Goal: Task Accomplishment & Management: Use online tool/utility

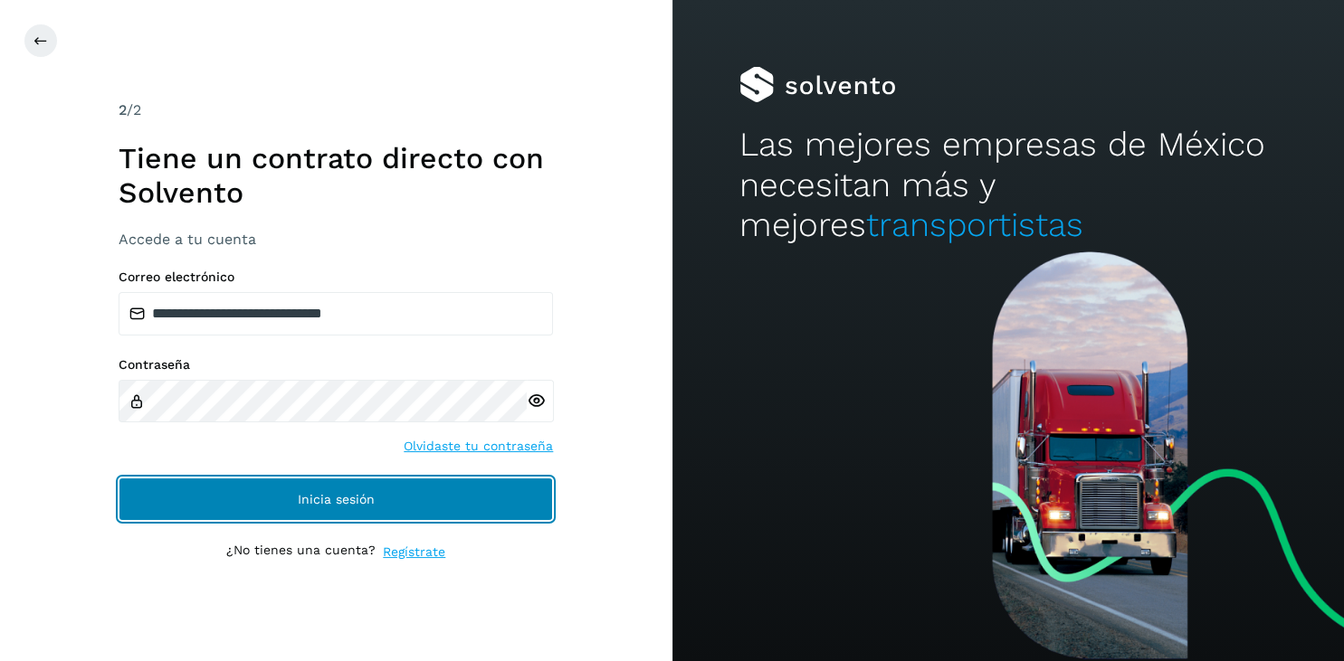
click at [325, 493] on span "Inicia sesión" at bounding box center [336, 499] width 77 height 13
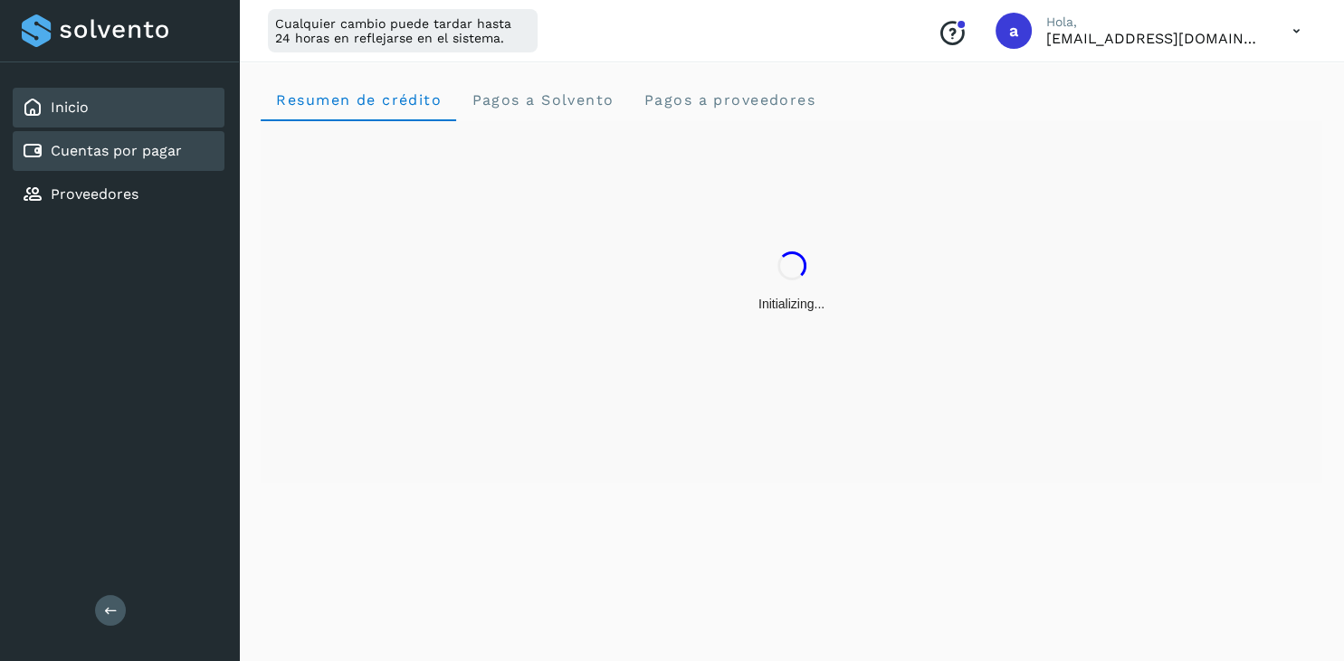
click at [77, 150] on link "Cuentas por pagar" at bounding box center [116, 150] width 131 height 17
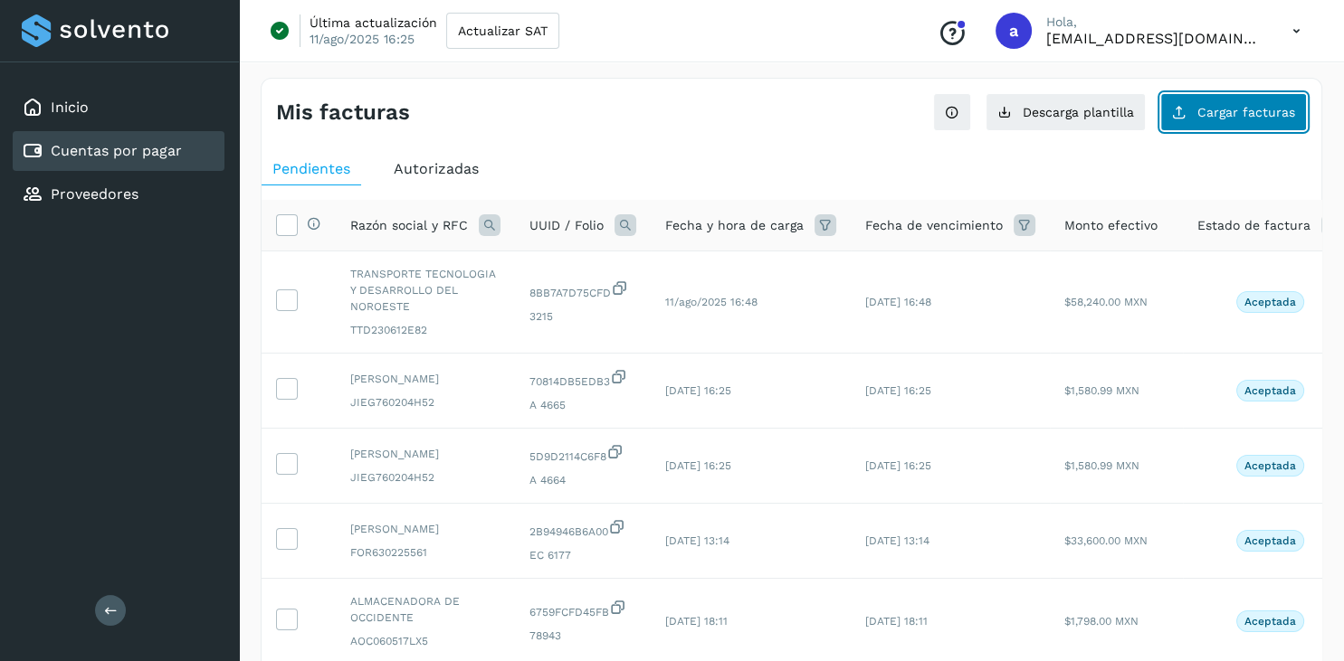
click at [1240, 110] on span "Cargar facturas" at bounding box center [1246, 112] width 98 height 13
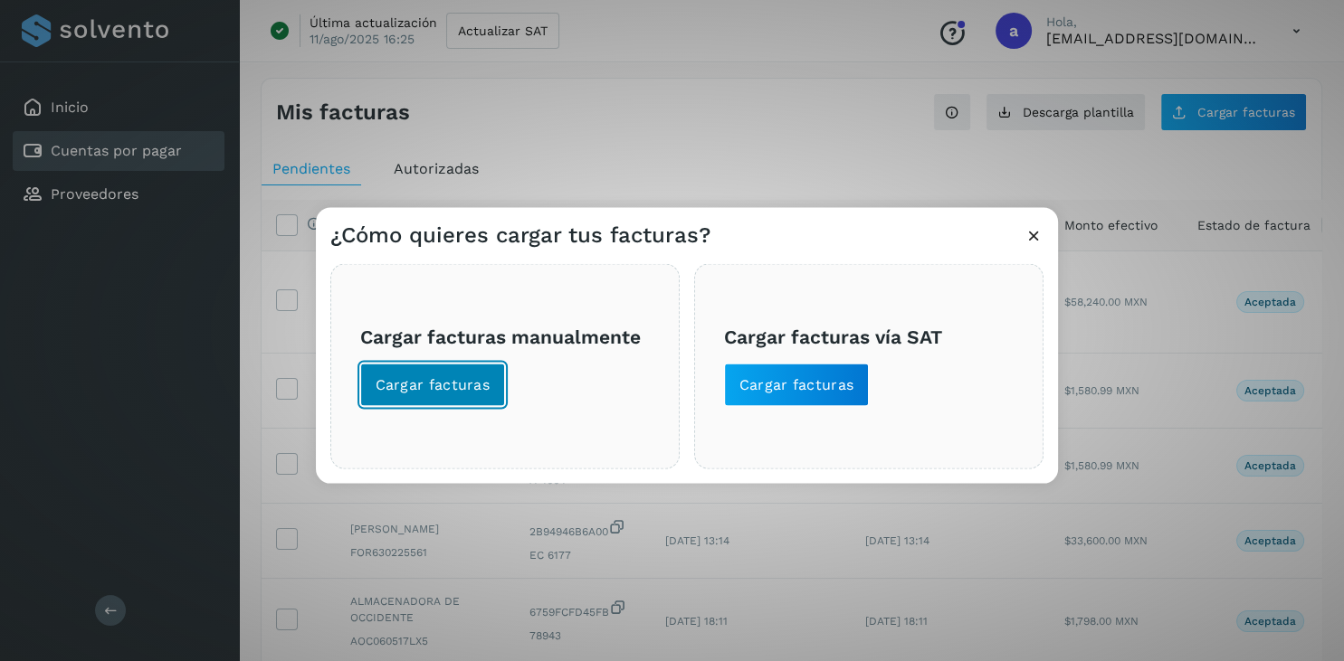
click at [457, 393] on span "Cargar facturas" at bounding box center [433, 385] width 115 height 20
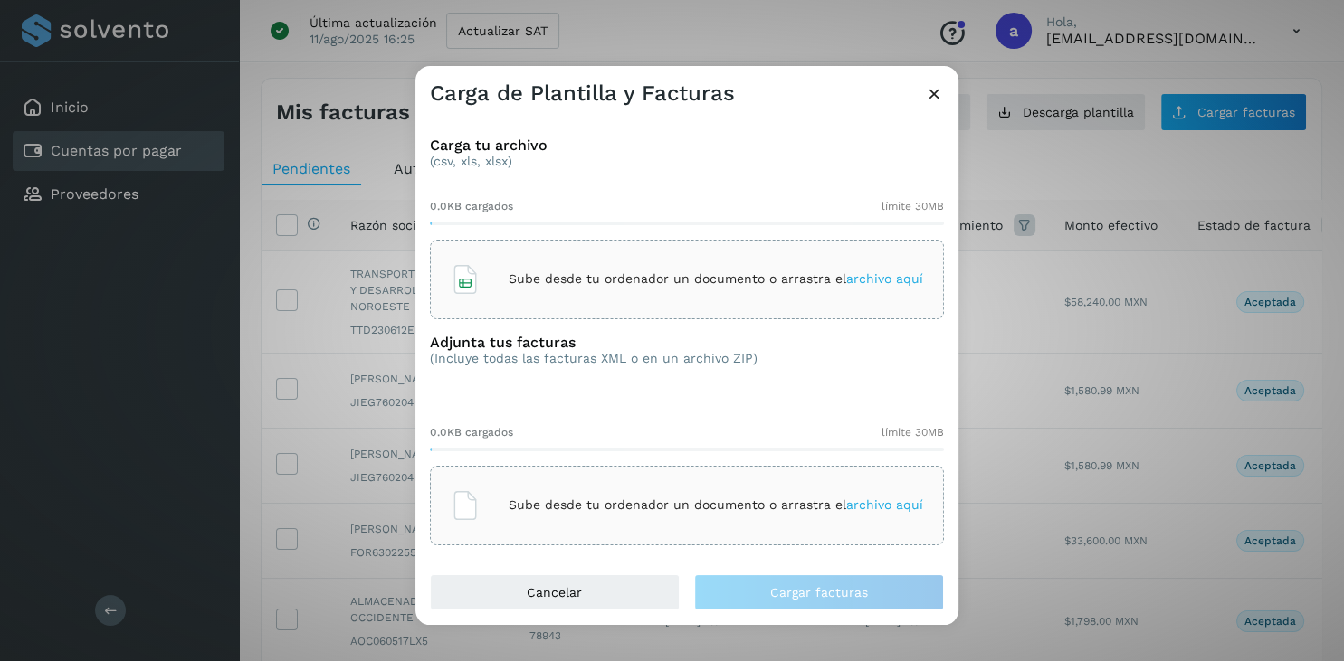
click at [476, 284] on icon at bounding box center [465, 279] width 29 height 29
click at [884, 501] on span "archivo aquí" at bounding box center [884, 505] width 77 height 14
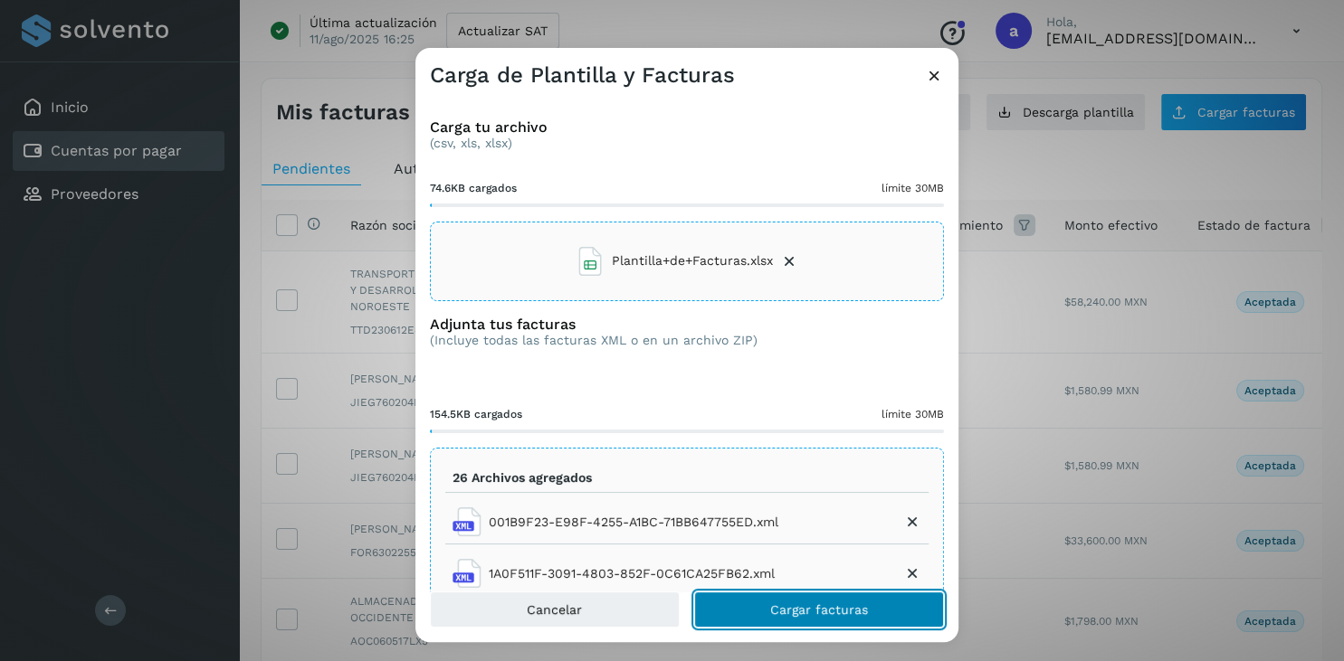
click at [809, 613] on span "Cargar facturas" at bounding box center [819, 610] width 98 height 13
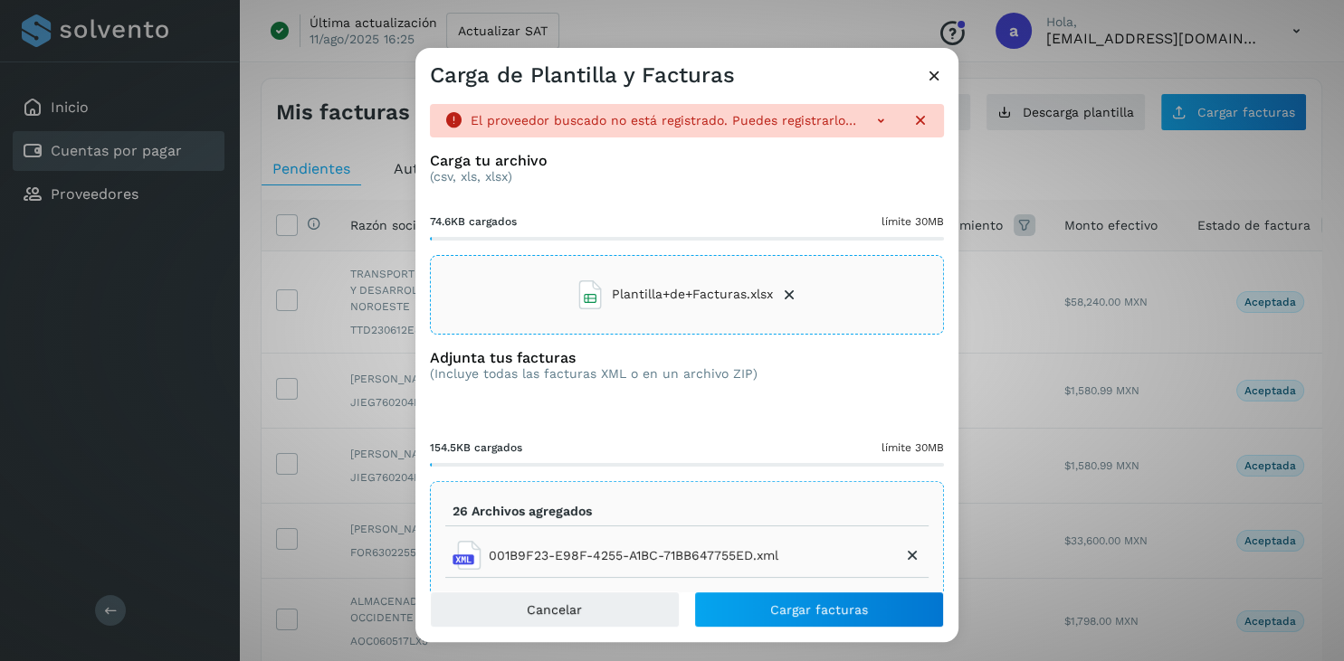
click at [881, 119] on icon at bounding box center [880, 120] width 18 height 18
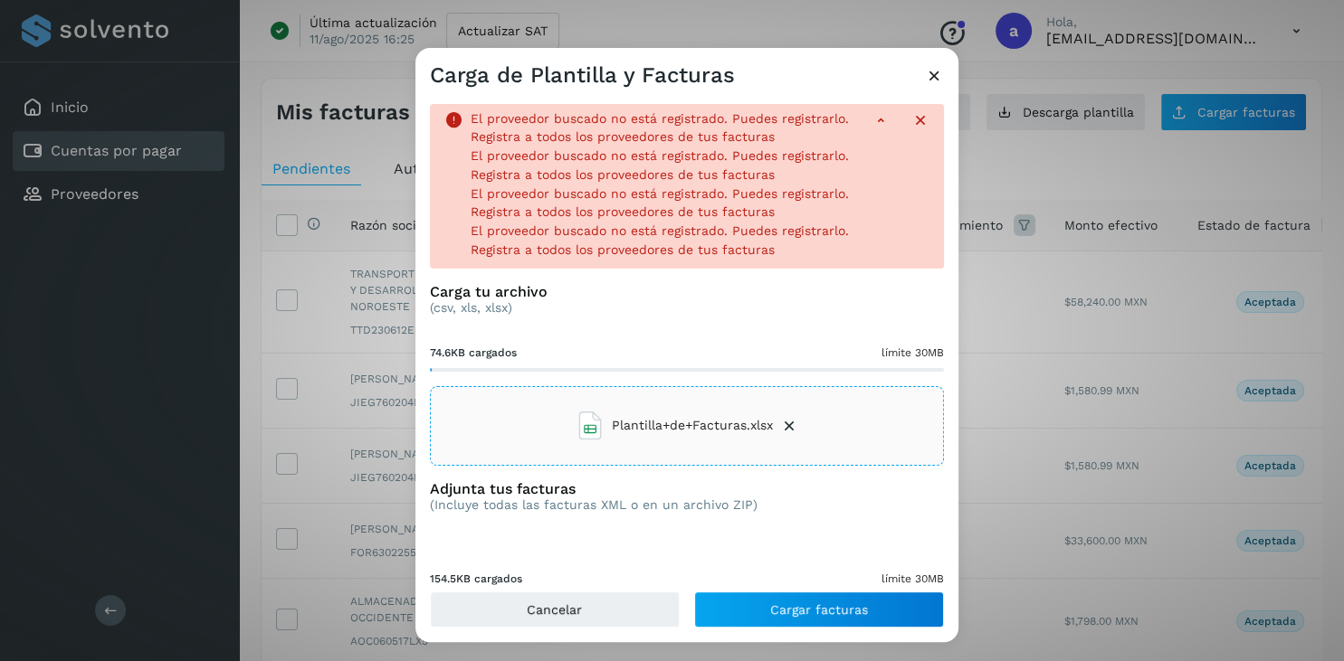
click at [925, 70] on icon at bounding box center [934, 75] width 19 height 19
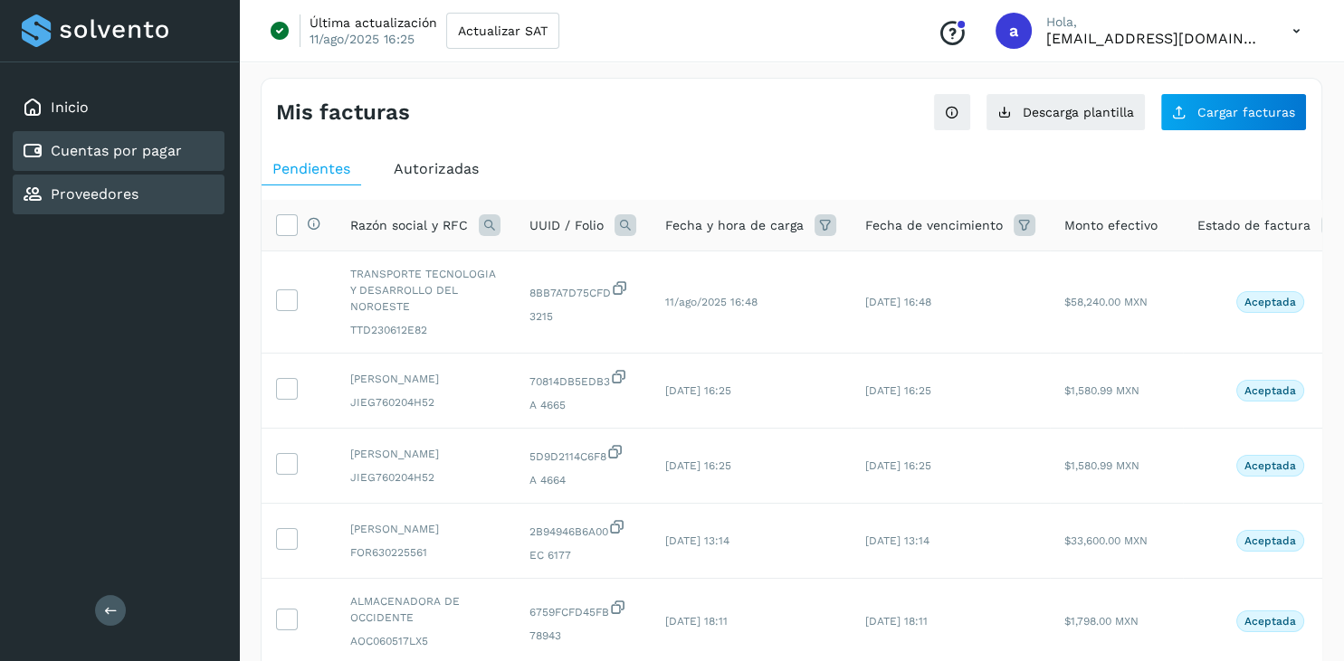
click at [130, 199] on link "Proveedores" at bounding box center [95, 193] width 88 height 17
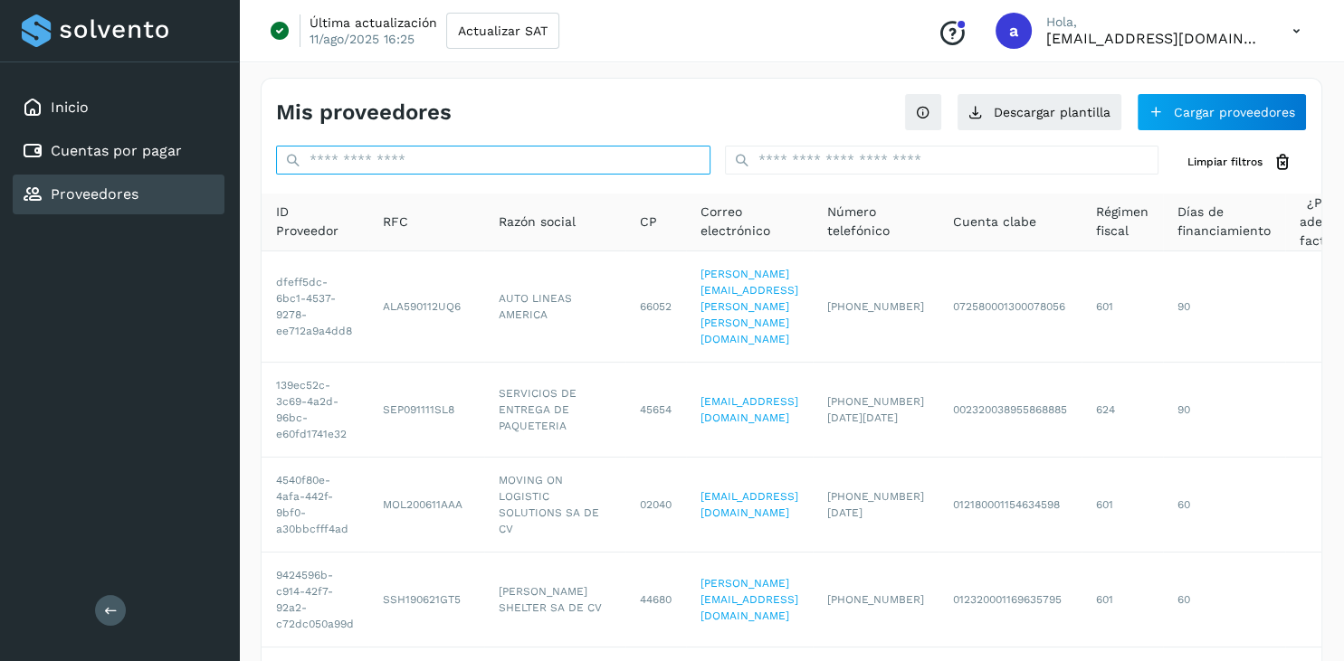
click at [360, 154] on input "text" at bounding box center [493, 160] width 434 height 29
paste input "**********"
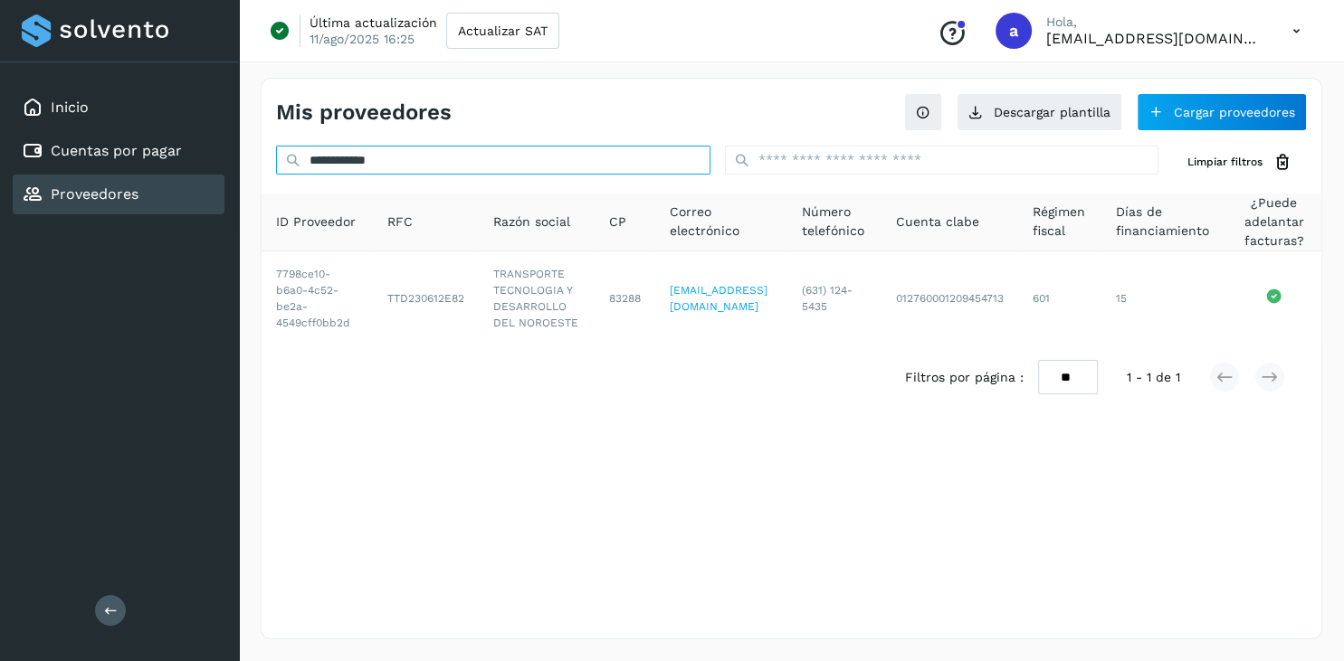
drag, startPoint x: 393, startPoint y: 165, endPoint x: 261, endPoint y: 166, distance: 131.2
click at [276, 166] on input "**********" at bounding box center [493, 160] width 434 height 29
paste input "*"
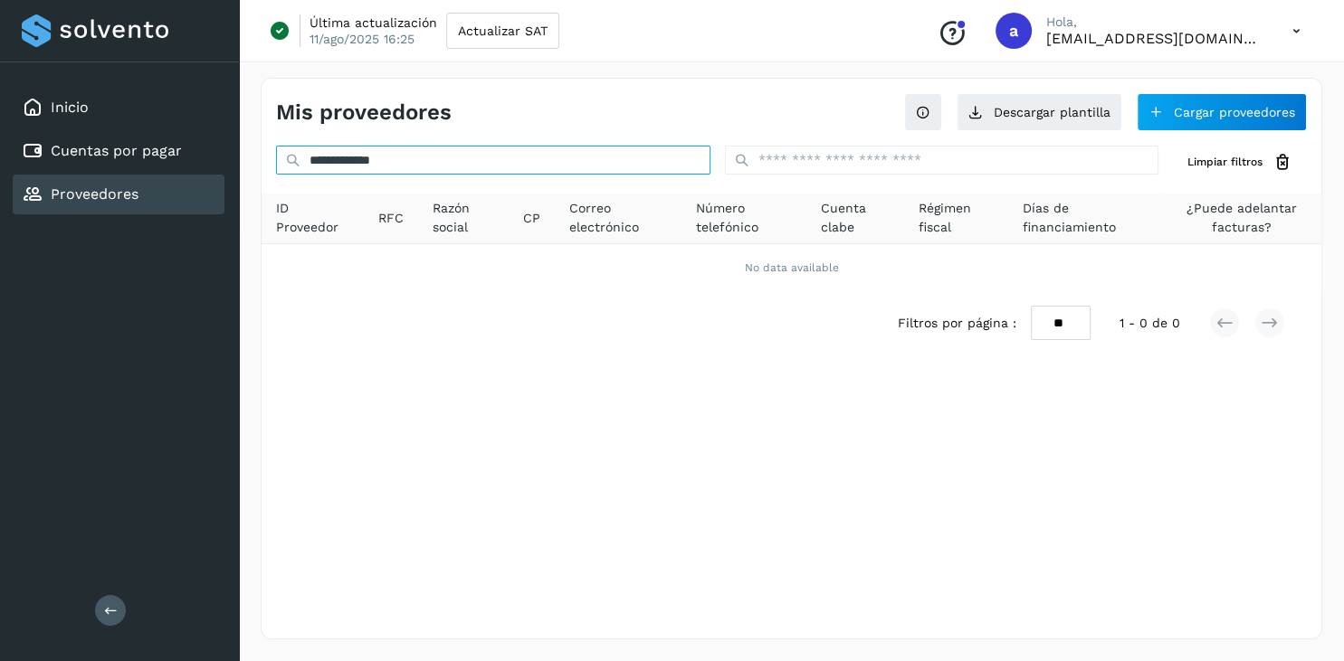
drag, startPoint x: 444, startPoint y: 167, endPoint x: 233, endPoint y: 164, distance: 210.9
click at [276, 164] on input "**********" at bounding box center [493, 160] width 434 height 29
paste input "text"
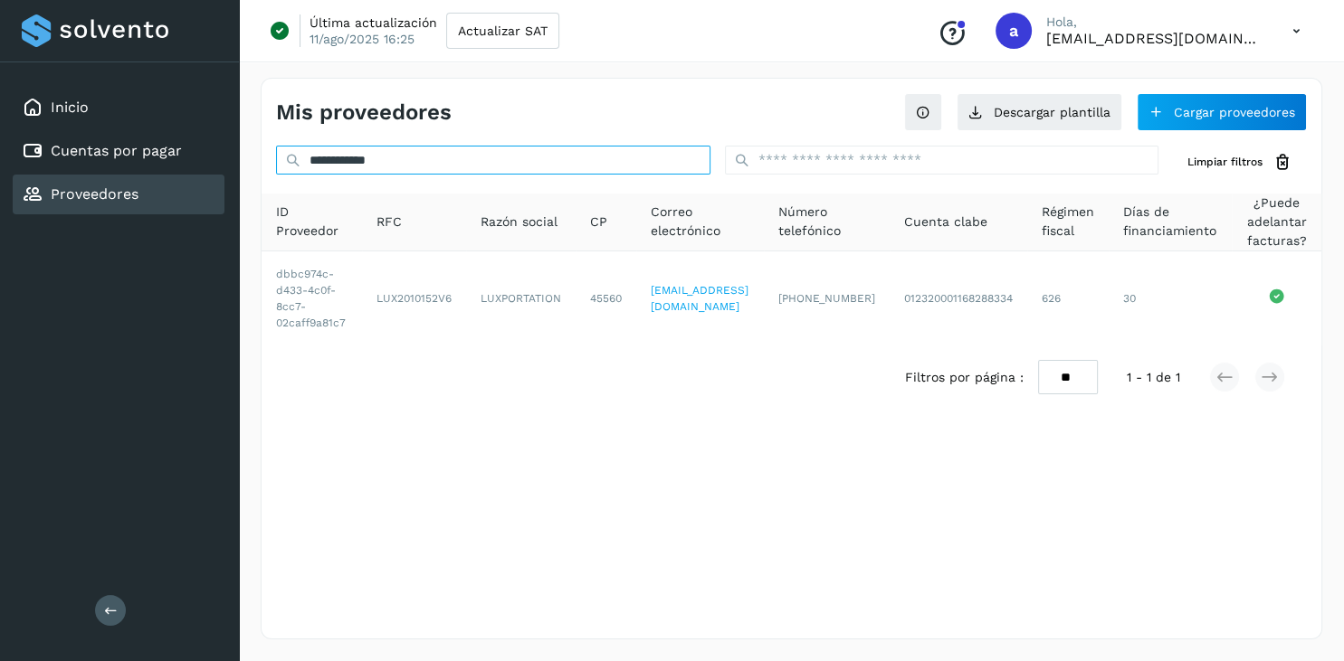
drag, startPoint x: 403, startPoint y: 166, endPoint x: 230, endPoint y: 191, distance: 174.7
click at [276, 175] on input "**********" at bounding box center [493, 160] width 434 height 29
paste input "text"
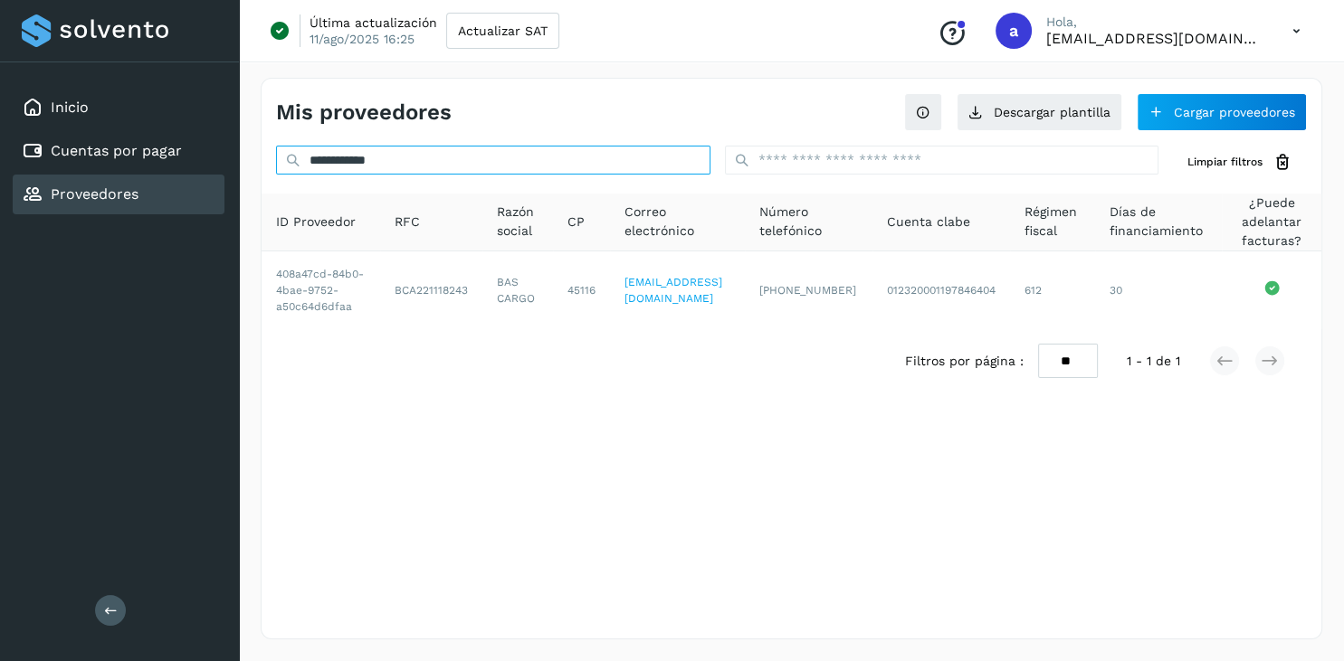
type input "**********"
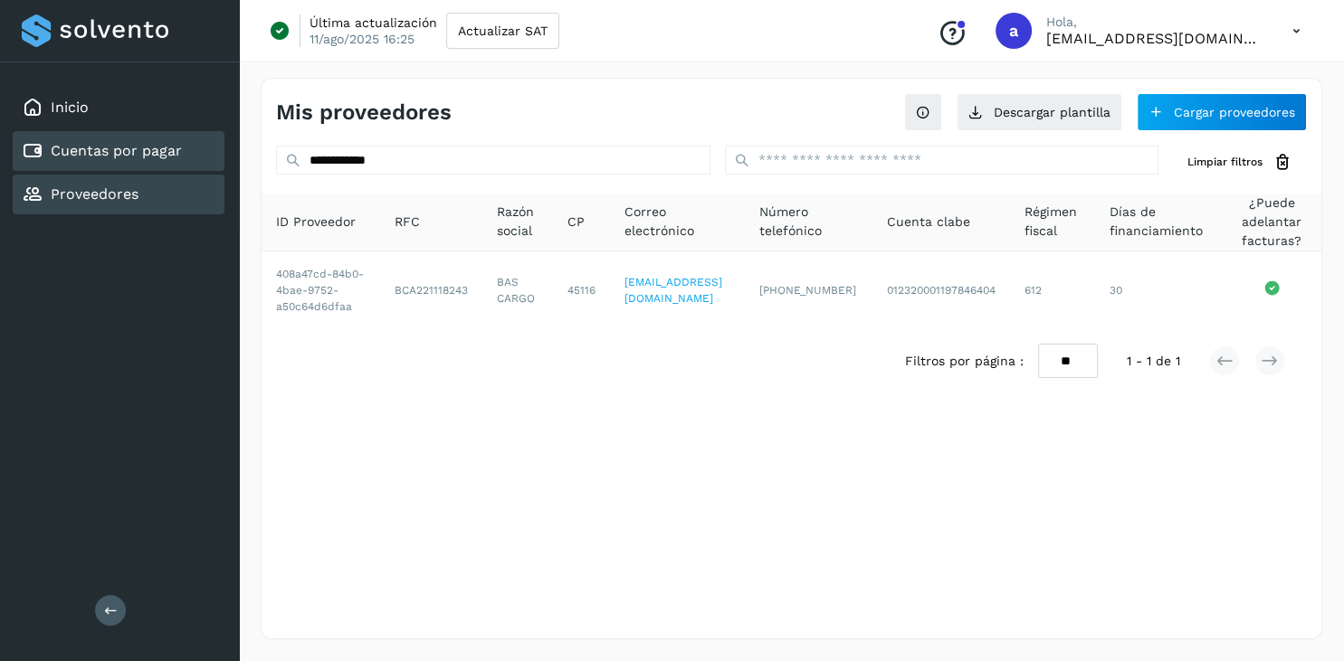
click at [158, 144] on link "Cuentas por pagar" at bounding box center [116, 150] width 131 height 17
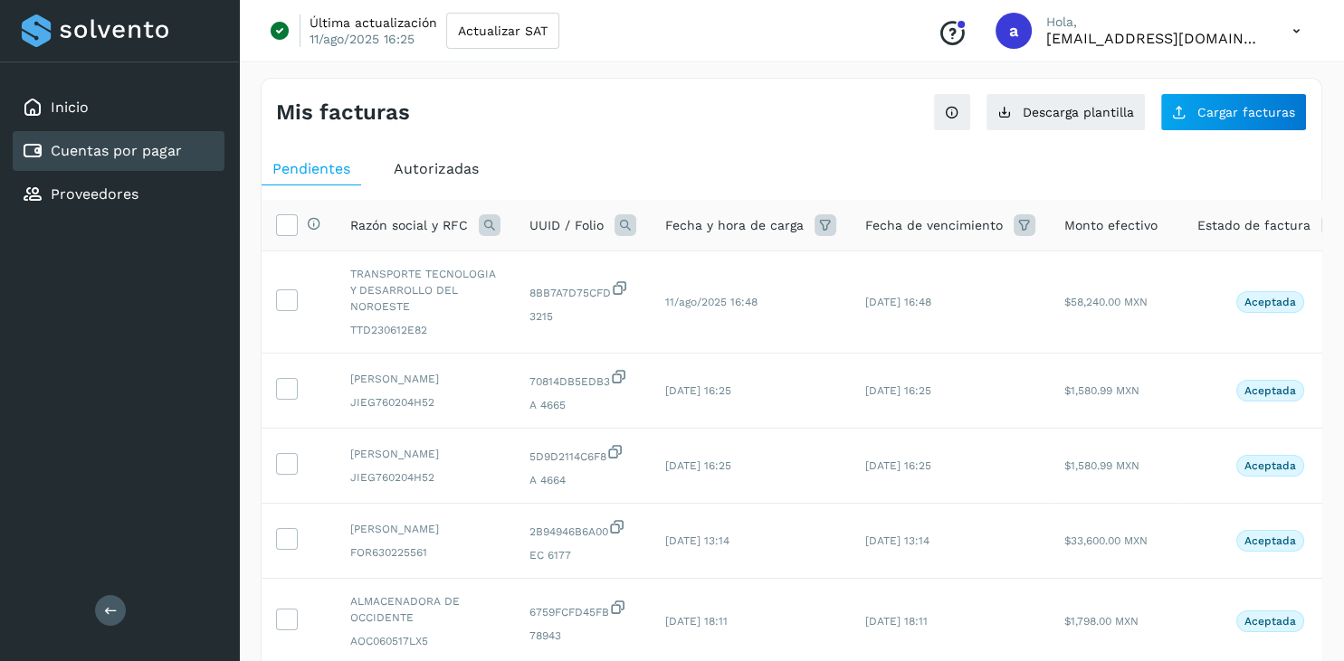
click at [114, 610] on icon at bounding box center [111, 611] width 14 height 14
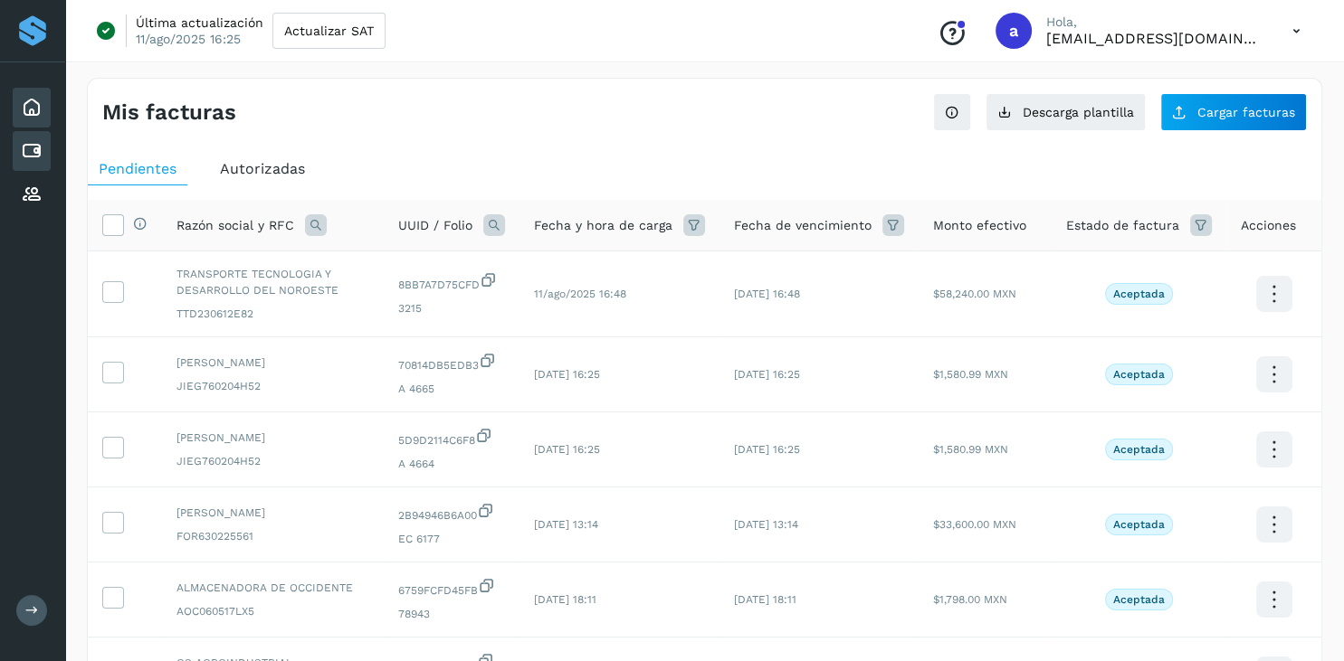
click at [20, 105] on div "Inicio" at bounding box center [32, 108] width 38 height 40
click at [33, 100] on icon at bounding box center [32, 108] width 22 height 22
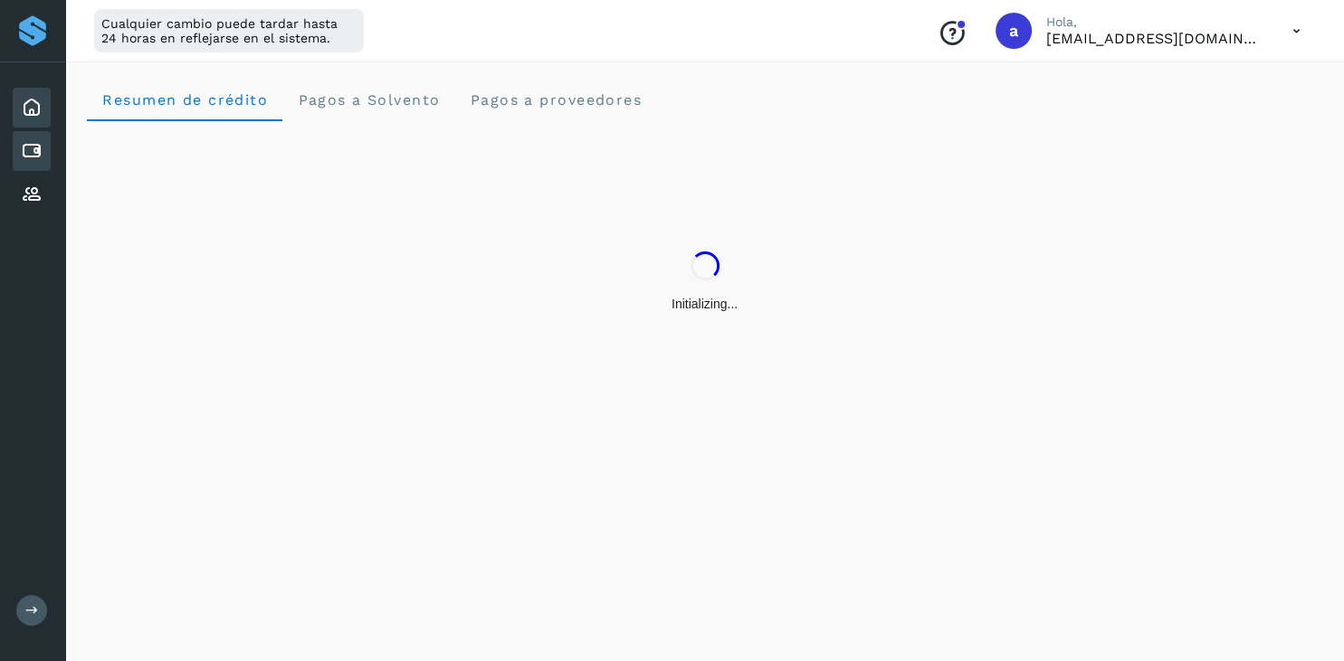
click at [49, 150] on div "Cuentas por pagar" at bounding box center [32, 151] width 38 height 40
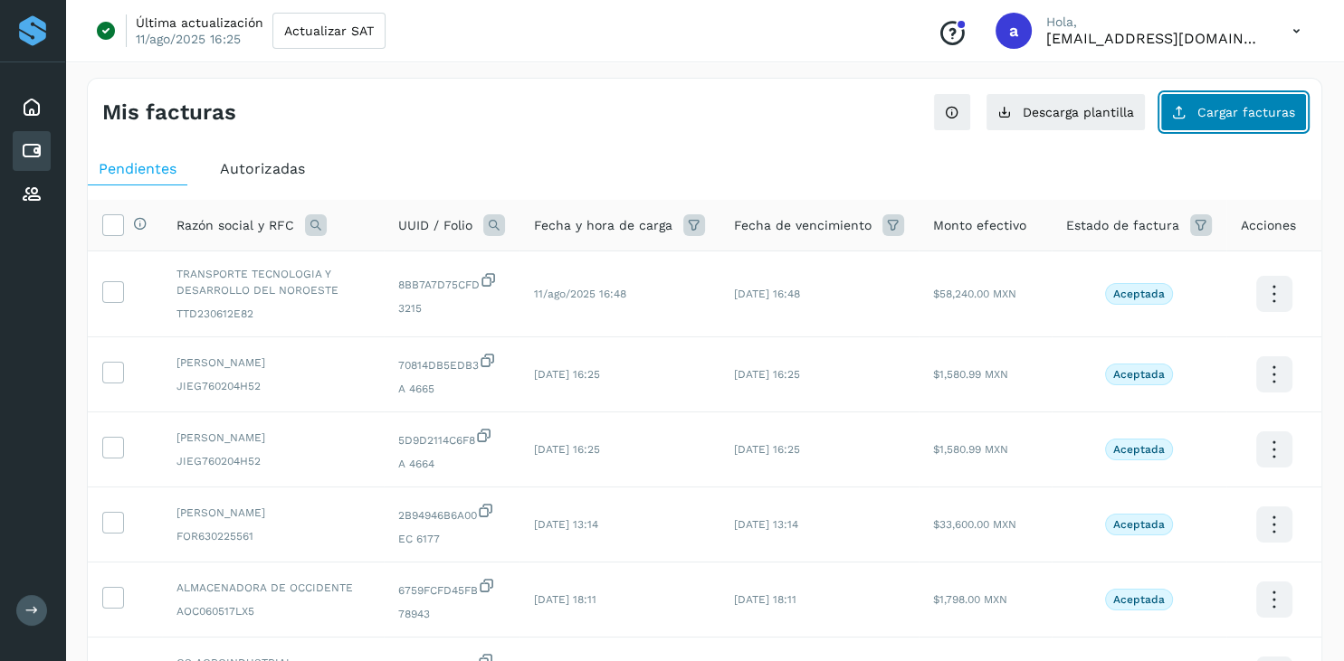
click at [1211, 108] on span "Cargar facturas" at bounding box center [1246, 112] width 98 height 13
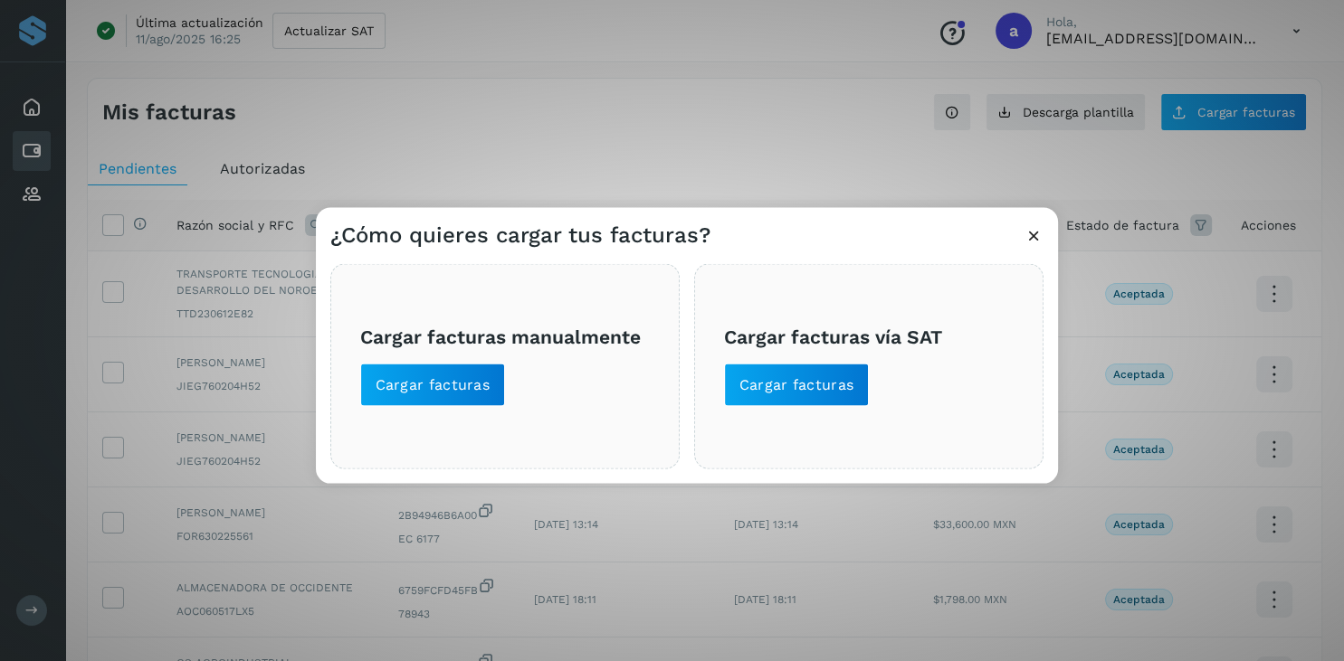
click at [481, 347] on h3 "Cargar facturas manualmente" at bounding box center [505, 337] width 290 height 23
click at [471, 386] on span "Cargar facturas" at bounding box center [433, 385] width 115 height 20
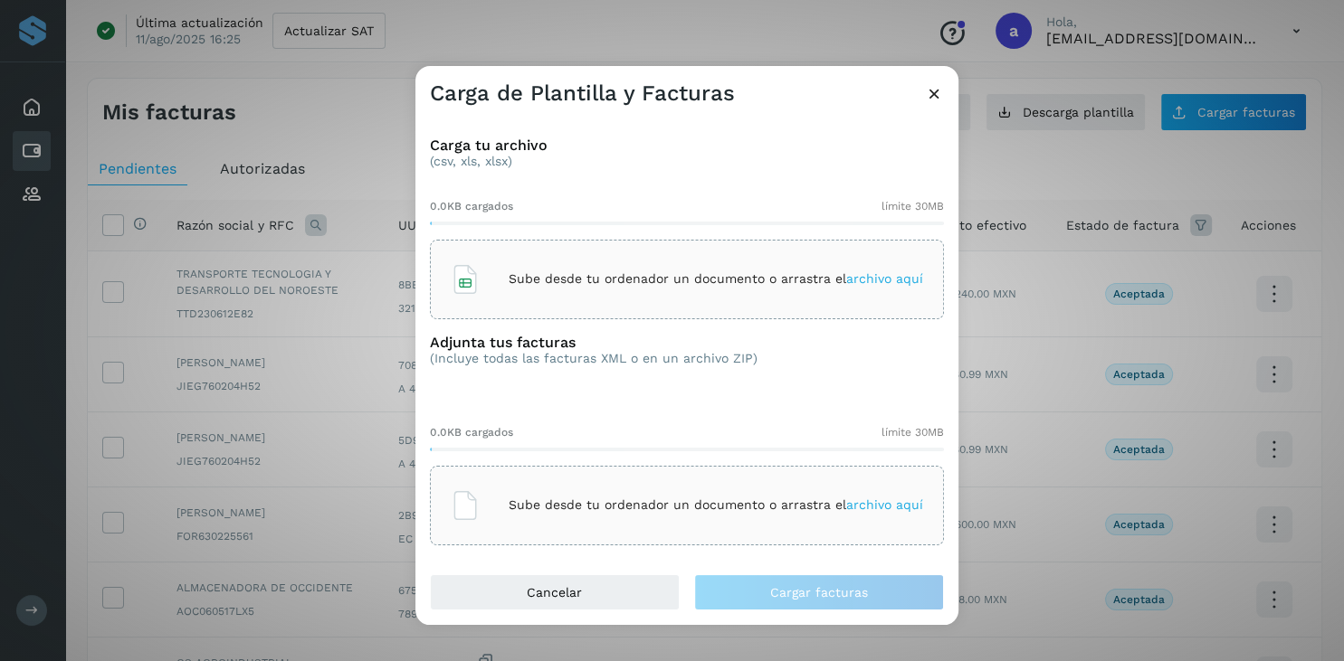
click at [929, 93] on icon at bounding box center [934, 93] width 19 height 19
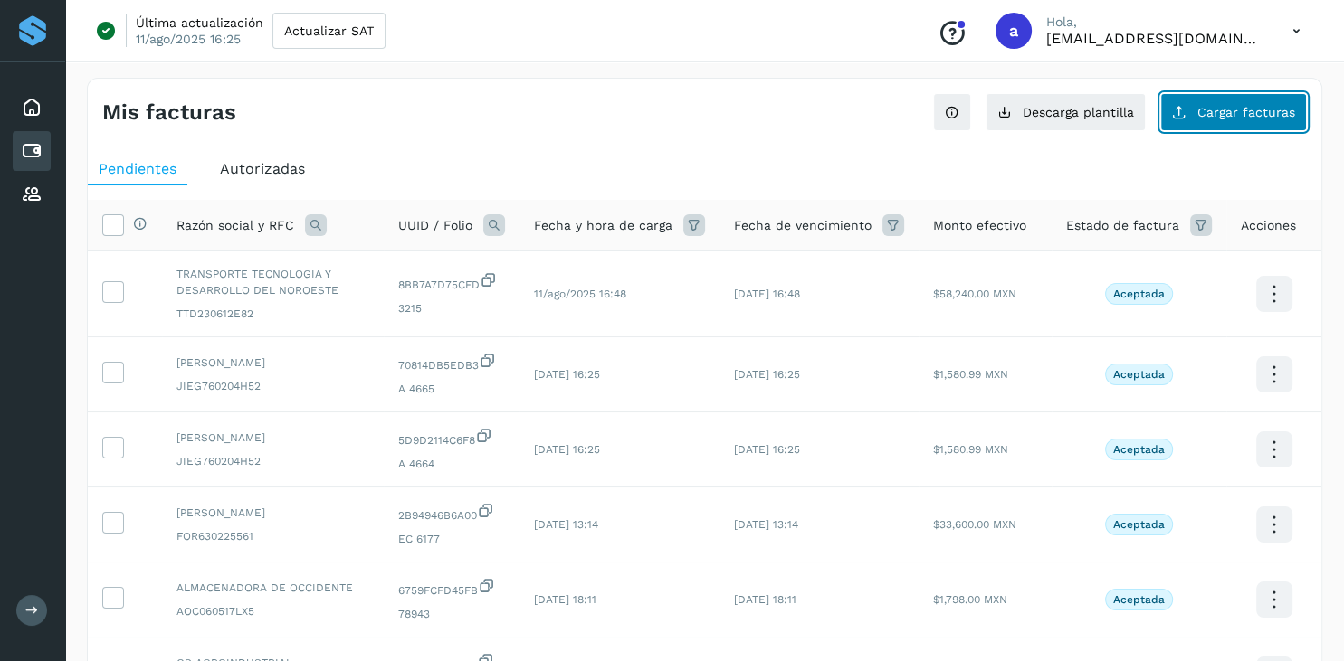
click at [1246, 120] on button "Cargar facturas" at bounding box center [1233, 112] width 147 height 38
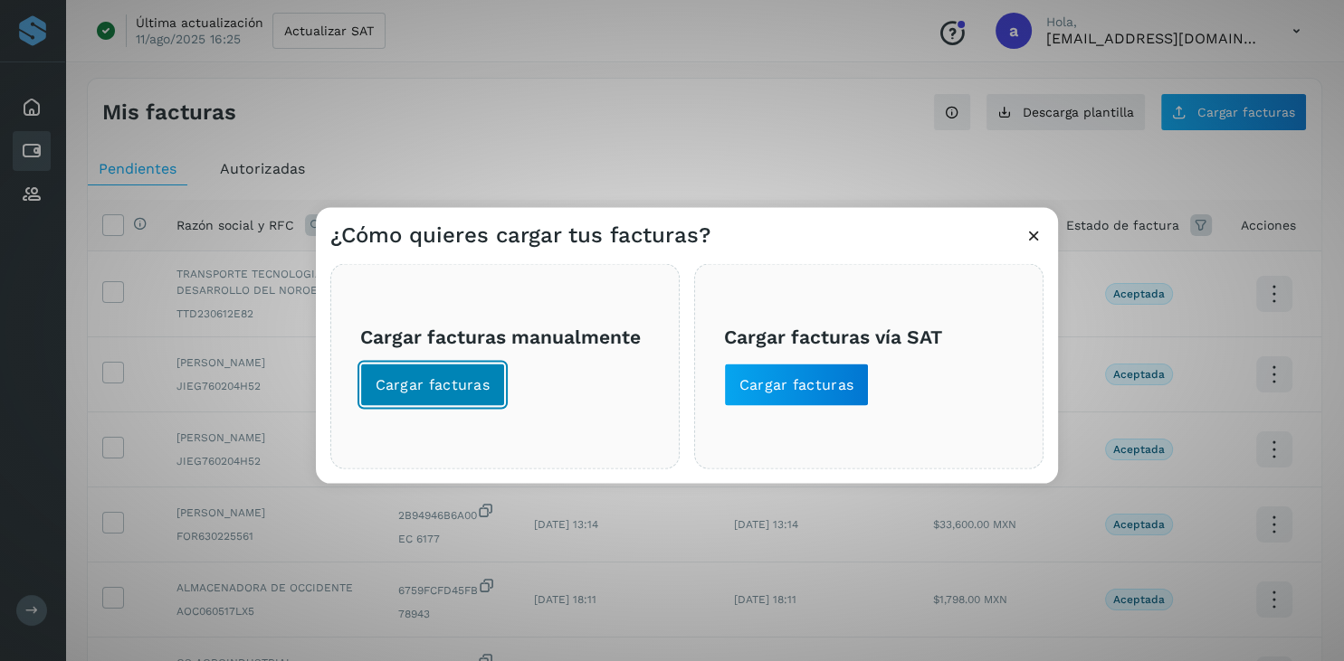
click at [453, 387] on span "Cargar facturas" at bounding box center [433, 385] width 115 height 20
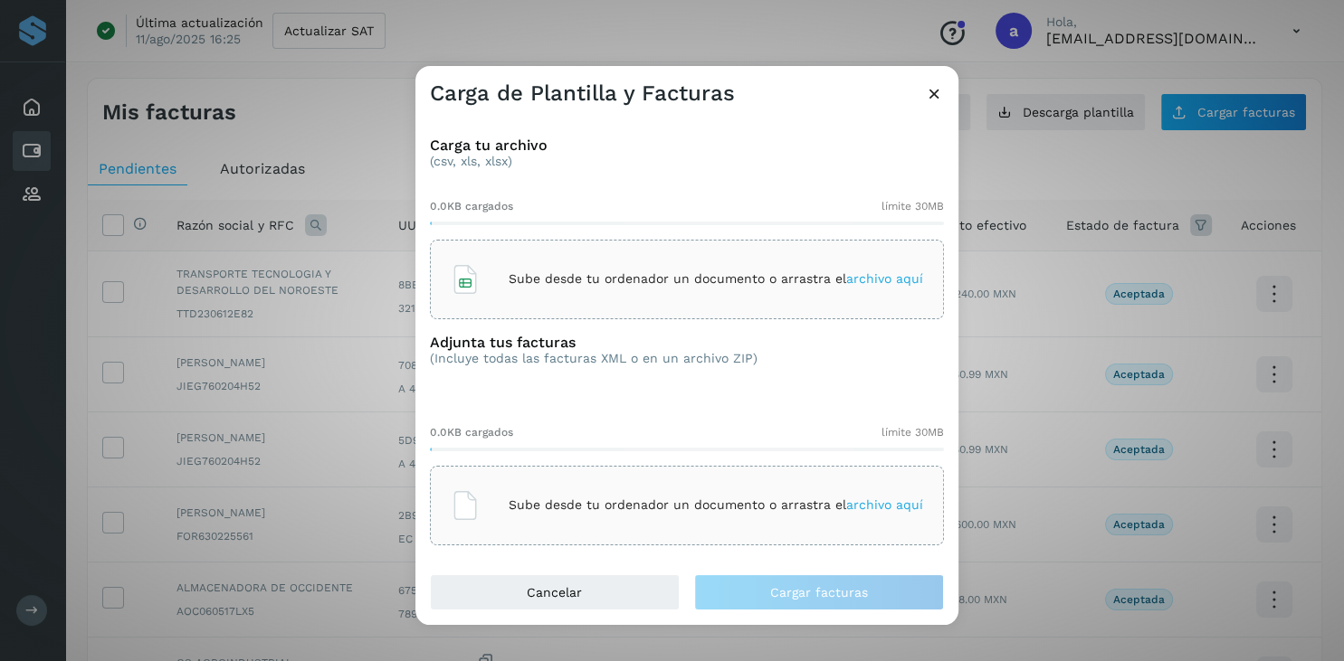
click at [469, 282] on icon at bounding box center [465, 279] width 29 height 29
click at [594, 499] on p "Sube desde tu ordenador un documento o arrastra el archivo aquí" at bounding box center [716, 505] width 414 height 15
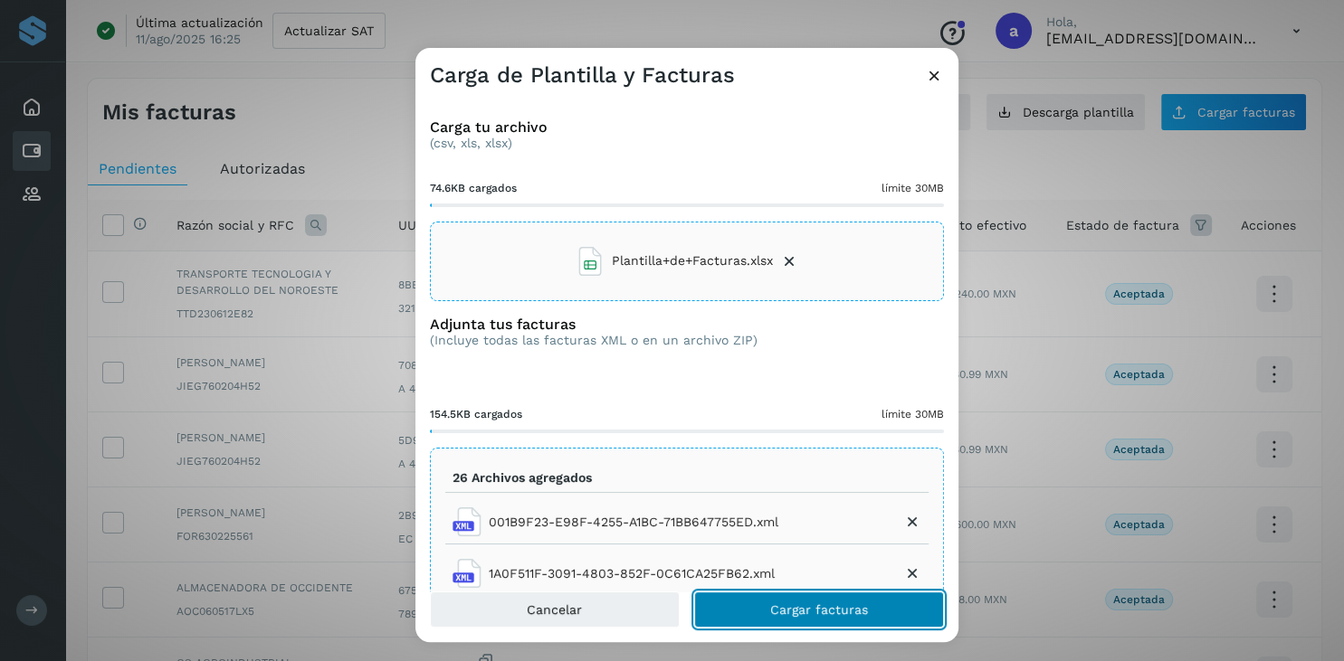
click at [765, 610] on button "Cargar facturas" at bounding box center [819, 610] width 250 height 36
